Goal: Unclear

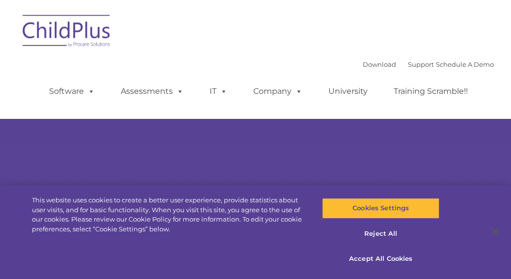
select select "MEDIUM"
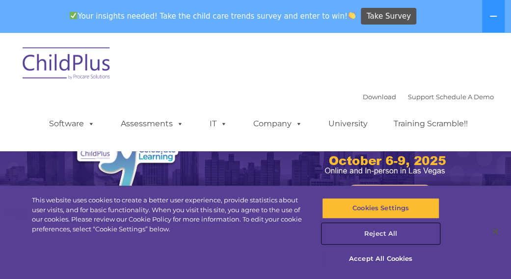
click at [371, 231] on button "Reject All" at bounding box center [380, 233] width 117 height 21
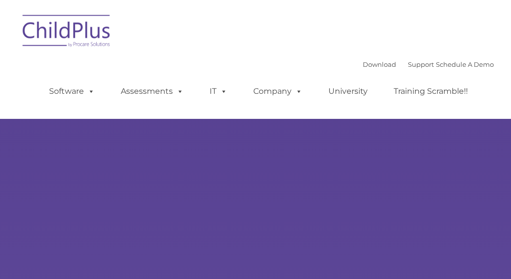
select select "MEDIUM"
